Goal: Transaction & Acquisition: Download file/media

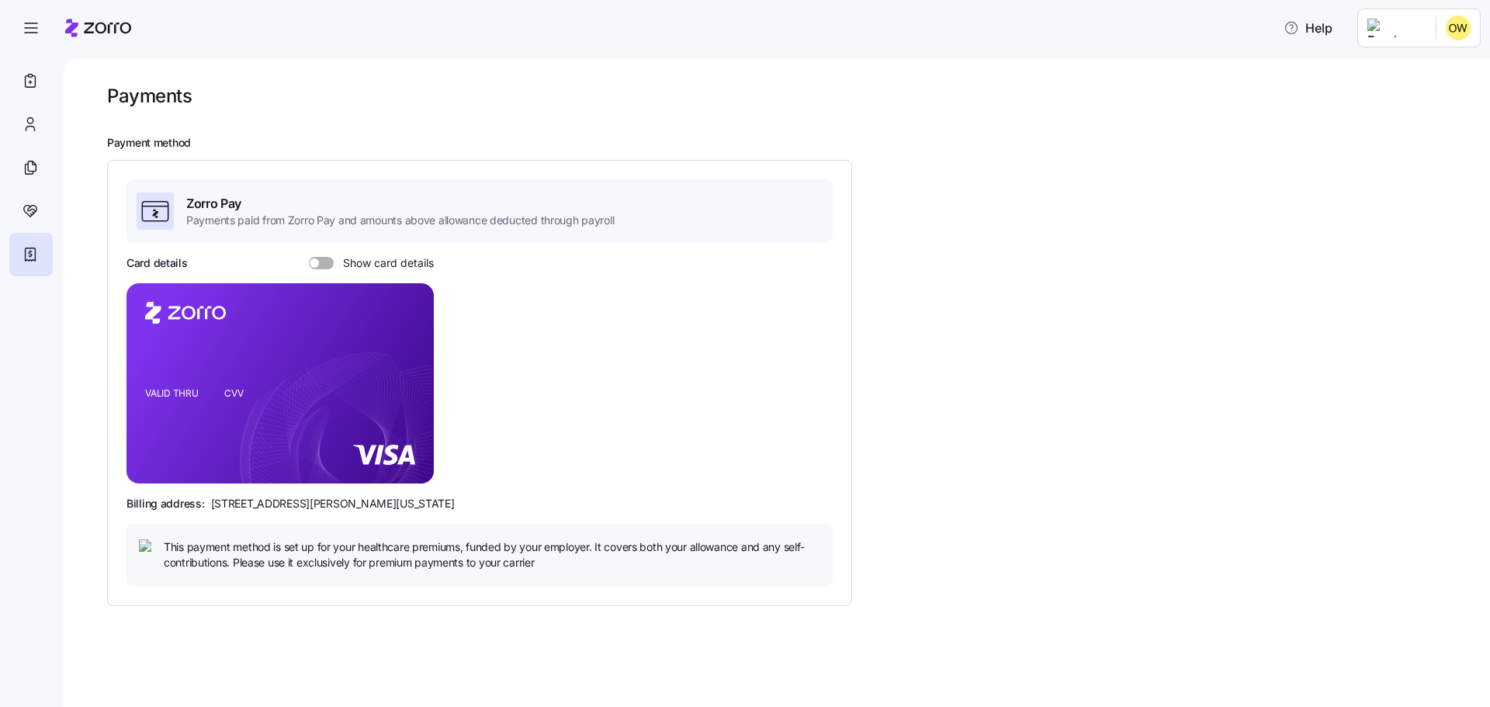
click at [322, 261] on span at bounding box center [327, 263] width 16 height 12
click at [309, 257] on input "Show card details" at bounding box center [309, 257] width 0 height 0
click at [322, 261] on span at bounding box center [317, 263] width 16 height 12
click at [309, 257] on input "Show card details" at bounding box center [309, 257] width 0 height 0
click at [283, 455] on icon at bounding box center [352, 447] width 223 height 186
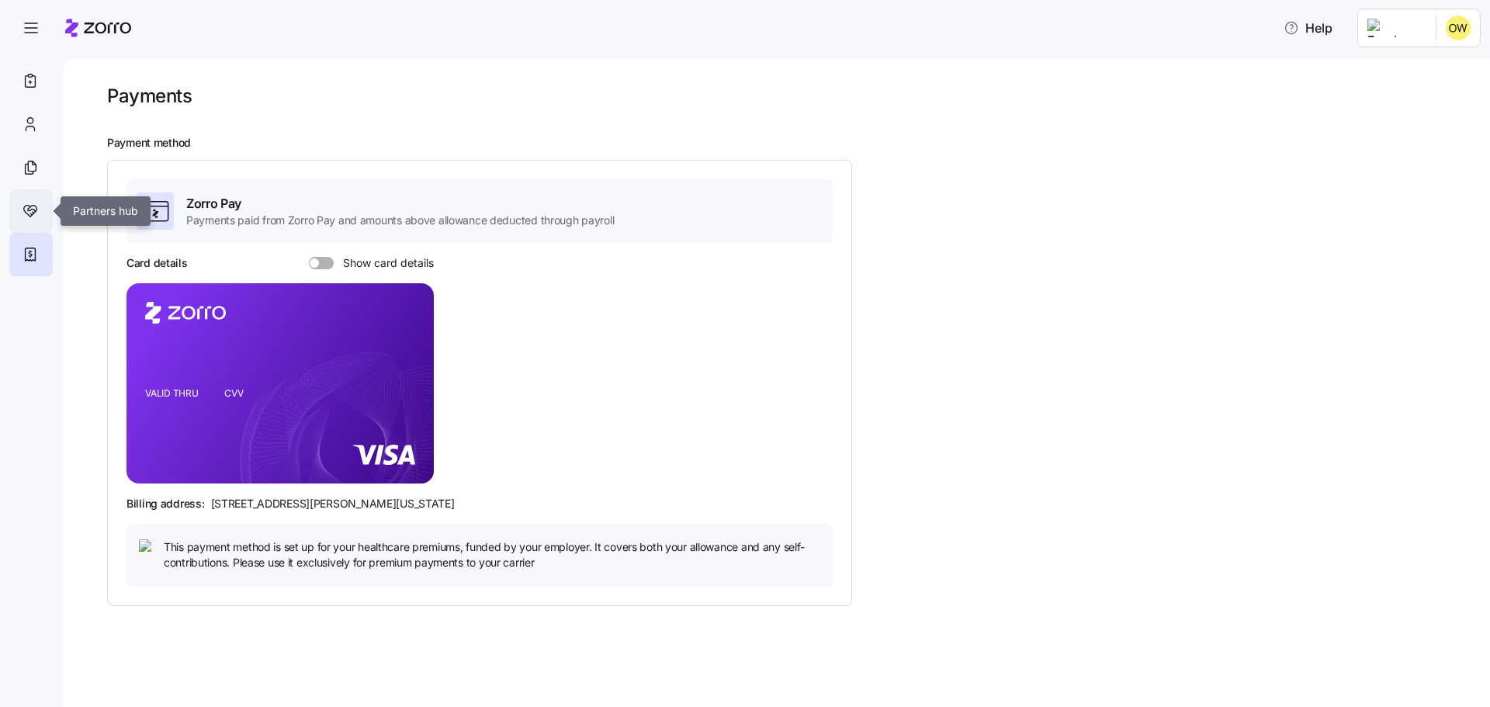
click at [36, 211] on icon at bounding box center [32, 209] width 8 height 5
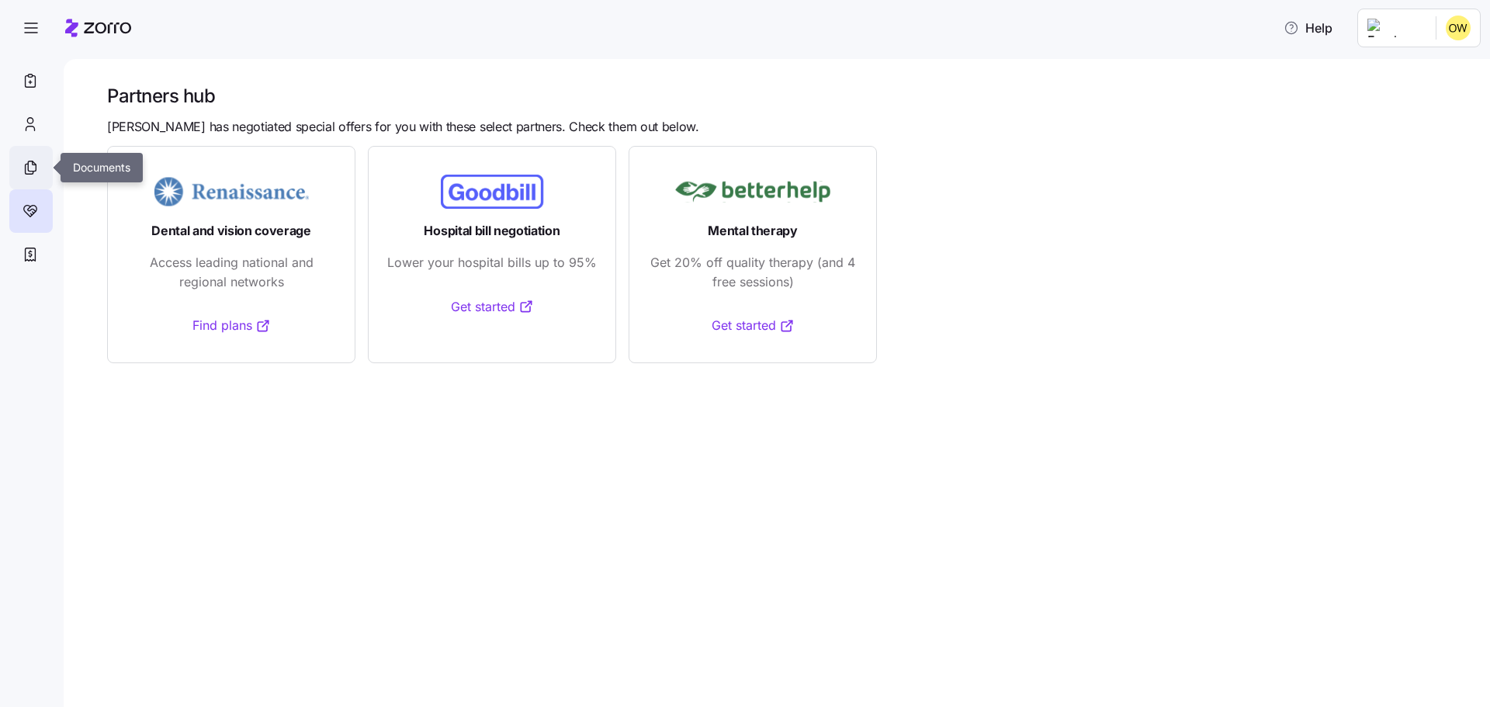
click at [37, 164] on icon at bounding box center [30, 167] width 17 height 19
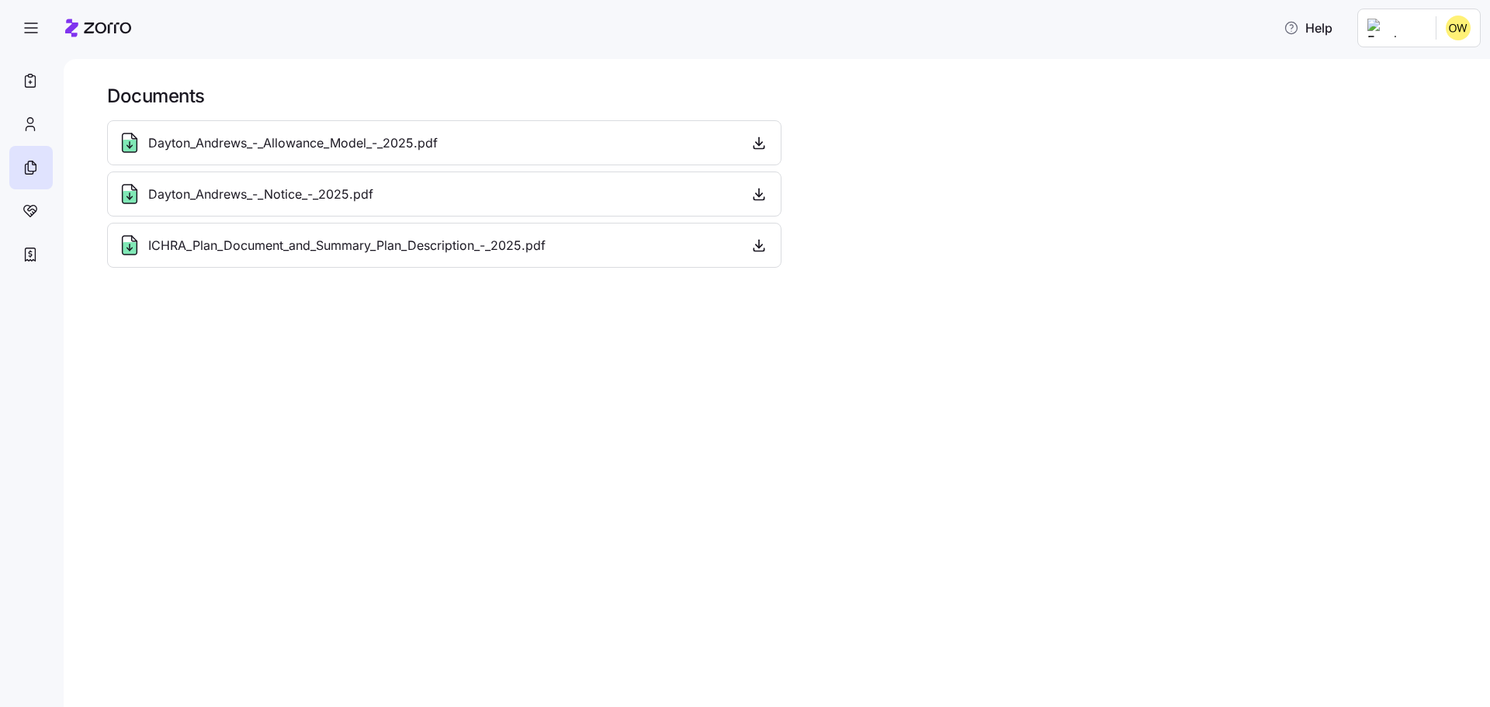
click at [597, 145] on div "Dayton_Andrews_-_Allowance_Model_-_2025.pdf" at bounding box center [444, 142] width 654 height 25
click at [264, 137] on span "Dayton_Andrews_-_Allowance_Model_-_2025.pdf" at bounding box center [292, 142] width 289 height 19
click at [130, 146] on icon at bounding box center [130, 146] width 14 height 12
click at [752, 141] on icon "button" at bounding box center [759, 143] width 16 height 16
click at [760, 194] on icon "button" at bounding box center [759, 194] width 16 height 16
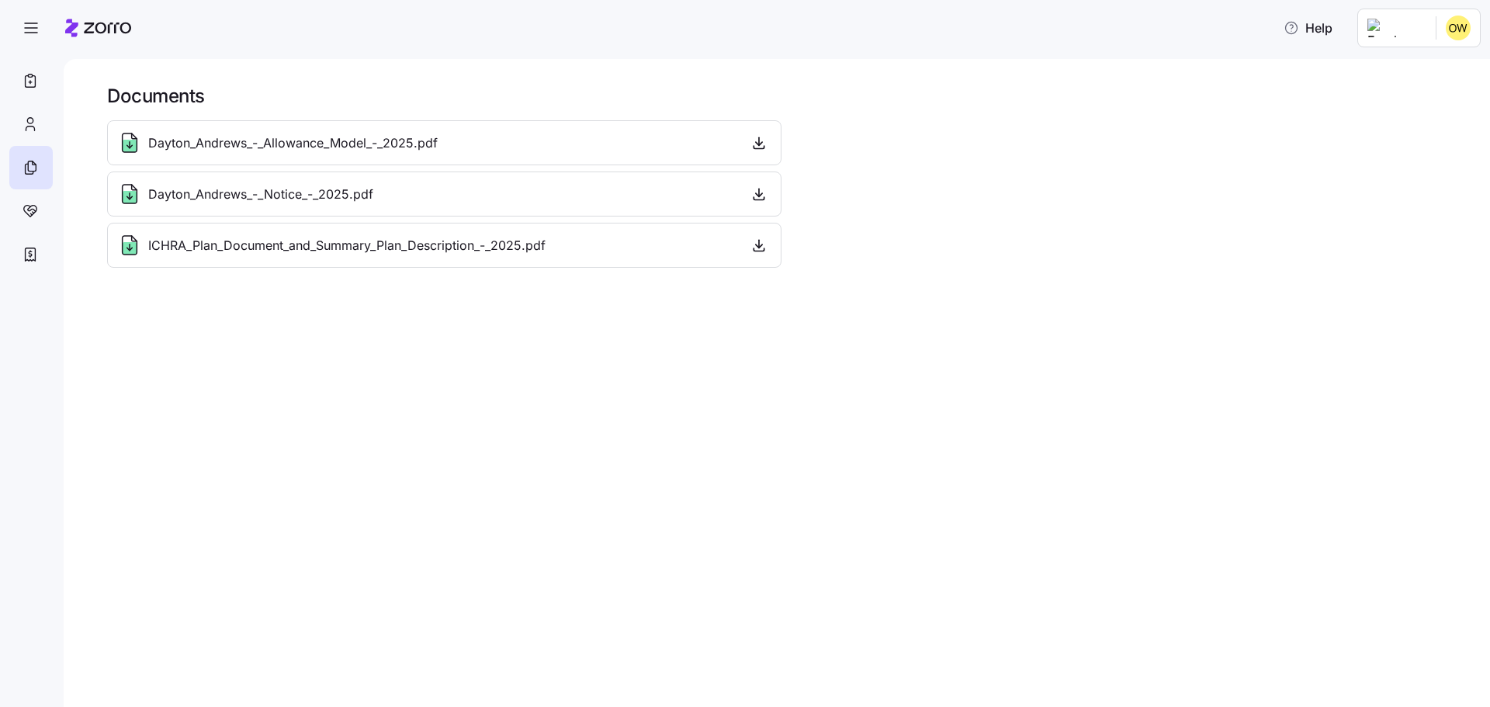
click at [777, 244] on div "ICHRA_Plan_Document_and_Summary_Plan_Description_-_2025.pdf" at bounding box center [444, 245] width 674 height 45
click at [767, 244] on span "button" at bounding box center [758, 245] width 23 height 23
click at [751, 248] on icon "button" at bounding box center [759, 245] width 16 height 16
